Goal: Navigation & Orientation: Find specific page/section

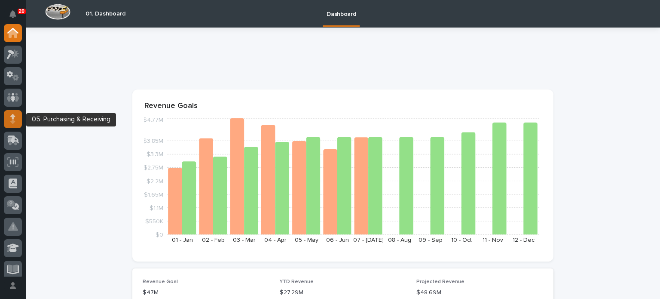
click at [15, 116] on icon at bounding box center [12, 116] width 5 height 5
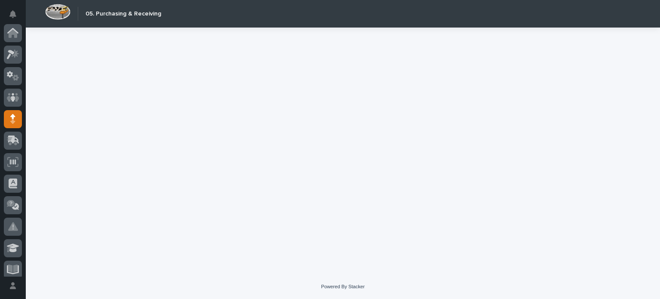
scroll to position [86, 0]
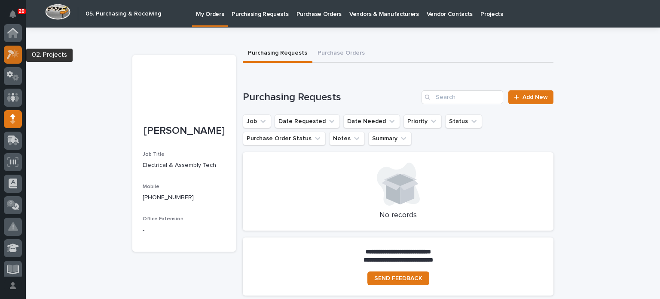
click at [12, 48] on div at bounding box center [13, 55] width 18 height 18
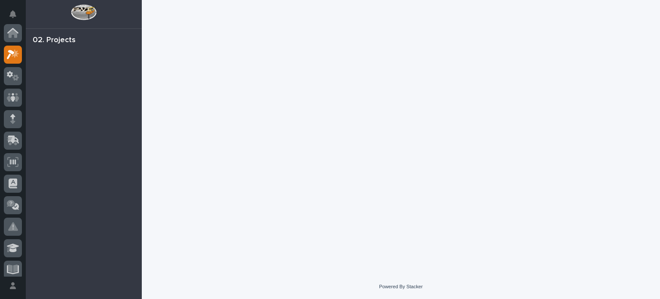
scroll to position [21, 0]
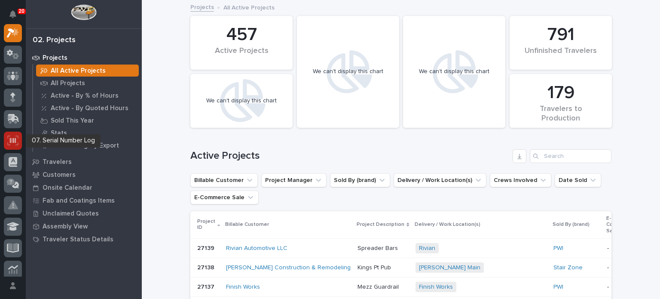
click at [17, 139] on icon at bounding box center [12, 140] width 11 height 10
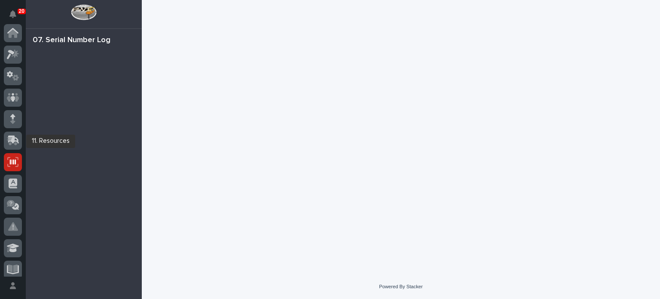
scroll to position [129, 0]
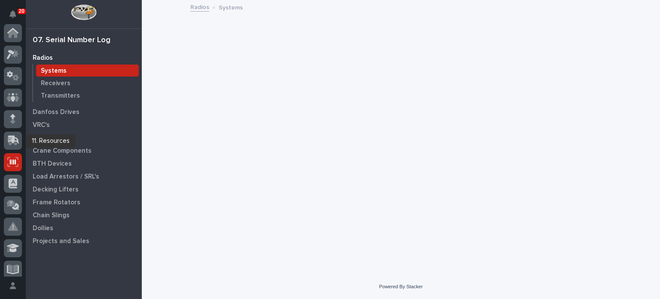
scroll to position [129, 0]
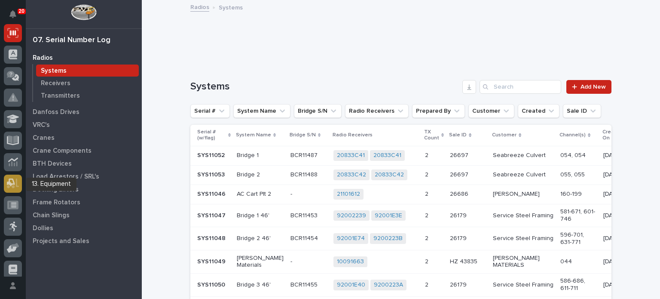
click at [12, 182] on icon at bounding box center [13, 183] width 12 height 10
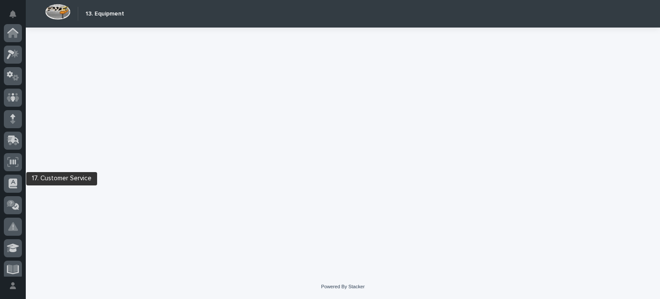
scroll to position [199, 0]
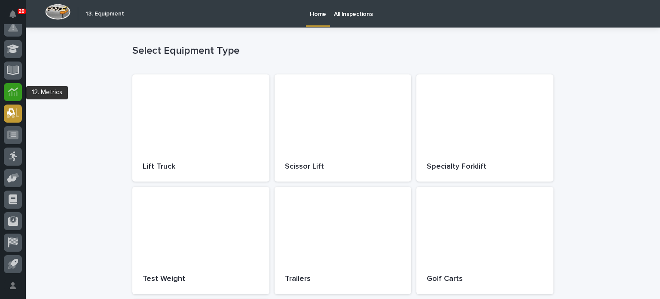
click at [10, 85] on div at bounding box center [13, 92] width 18 height 18
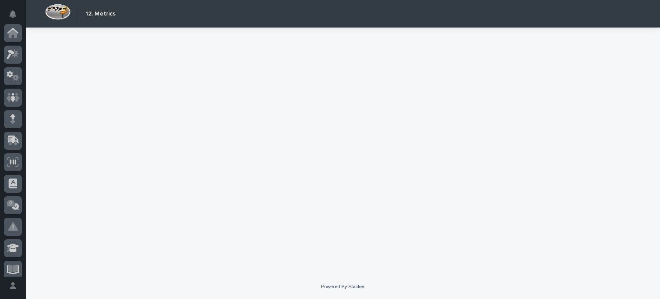
scroll to position [199, 0]
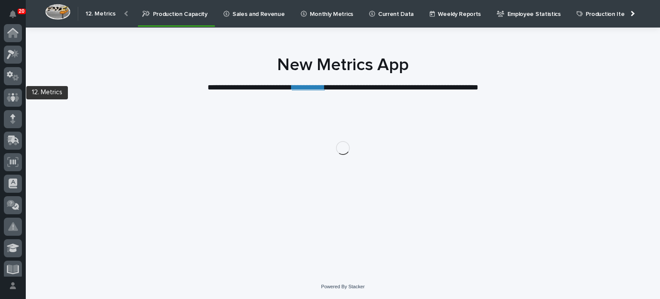
scroll to position [199, 0]
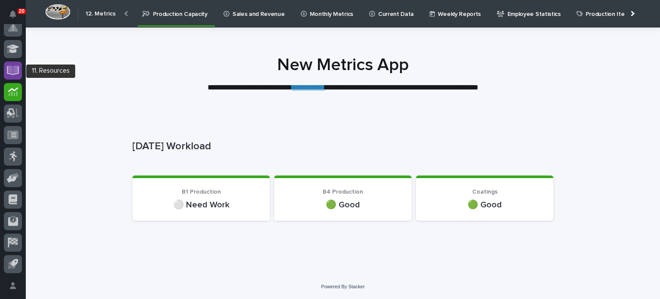
click at [15, 68] on icon at bounding box center [13, 69] width 10 height 8
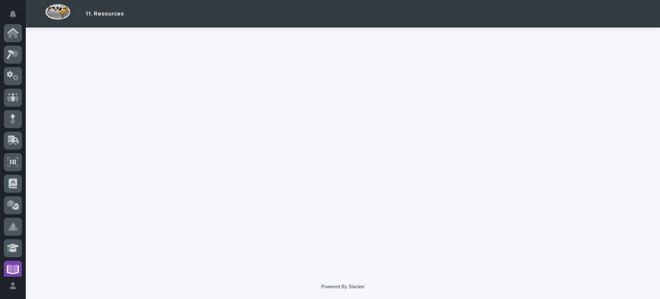
scroll to position [199, 0]
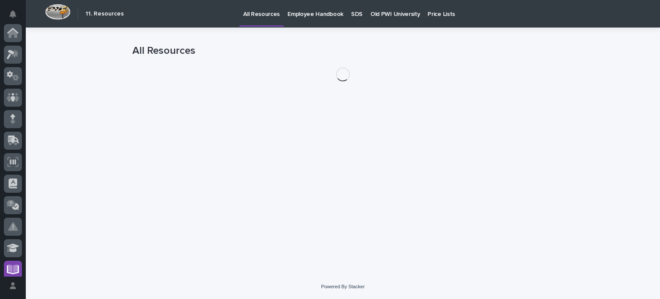
scroll to position [199, 0]
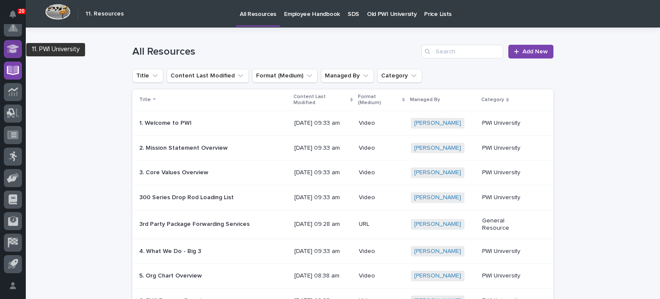
click at [15, 51] on icon at bounding box center [13, 48] width 12 height 9
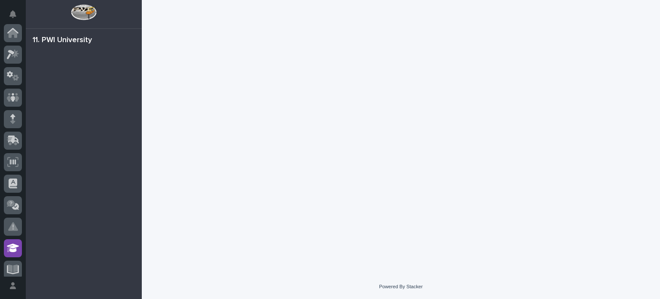
scroll to position [199, 0]
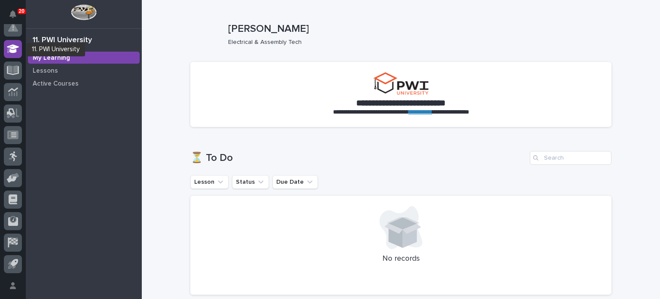
scroll to position [199, 0]
click at [15, 33] on div at bounding box center [13, 28] width 18 height 18
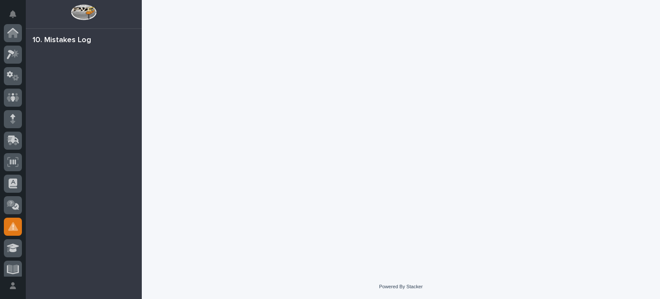
scroll to position [193, 0]
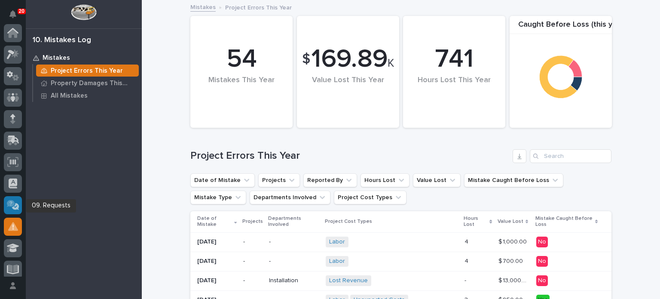
click at [17, 211] on div at bounding box center [13, 205] width 18 height 18
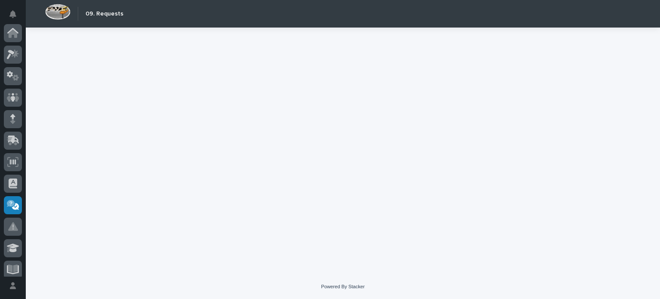
scroll to position [172, 0]
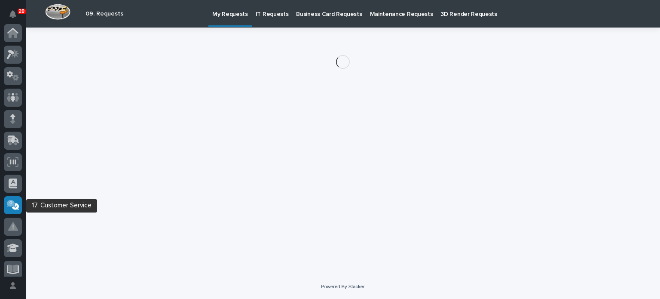
scroll to position [172, 0]
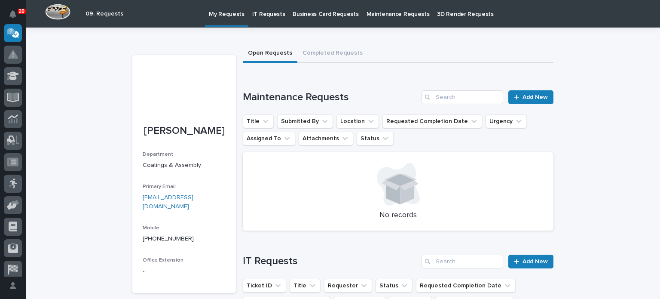
click at [58, 60] on div "Loading... Saving… Loading... Saving… [PERSON_NAME] [PERSON_NAME] Department Co…" at bounding box center [343, 236] width 635 height 417
click at [62, 10] on img at bounding box center [57, 12] width 25 height 16
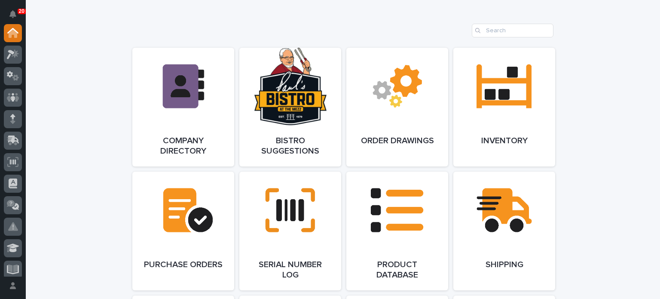
scroll to position [686, 0]
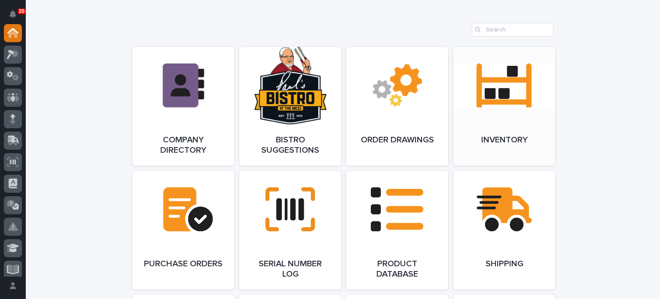
click at [505, 110] on link "Open Link" at bounding box center [505, 106] width 102 height 119
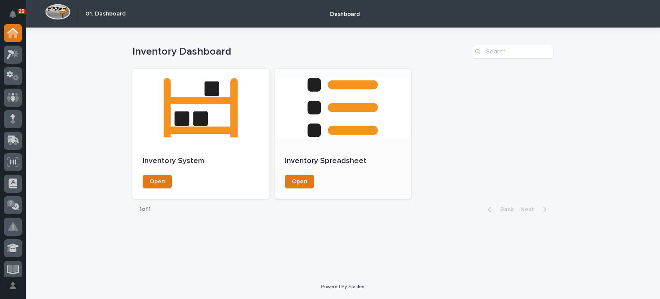
click at [333, 112] on div at bounding box center [343, 107] width 137 height 77
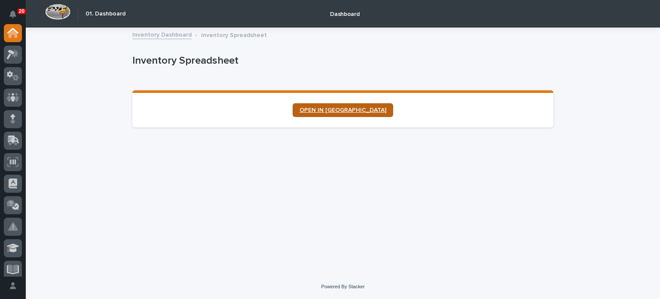
click at [337, 109] on span "OPEN IN NEW TAB" at bounding box center [343, 110] width 87 height 6
